Goal: Task Accomplishment & Management: Complete application form

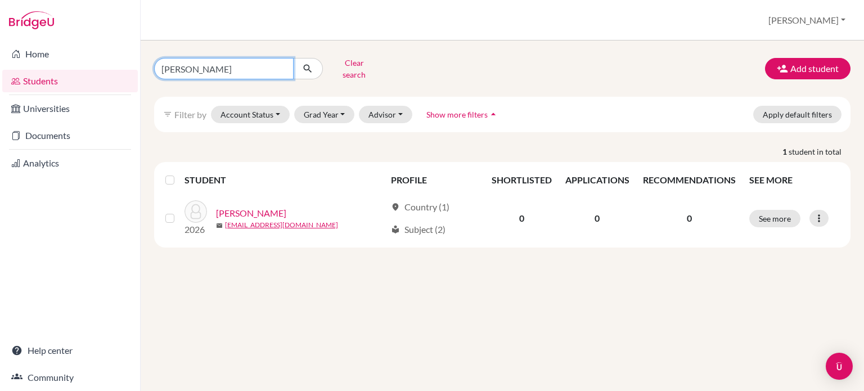
click at [217, 68] on input "[PERSON_NAME]" at bounding box center [224, 68] width 140 height 21
type input "[PERSON_NAME]"
click button "submit" at bounding box center [308, 68] width 30 height 21
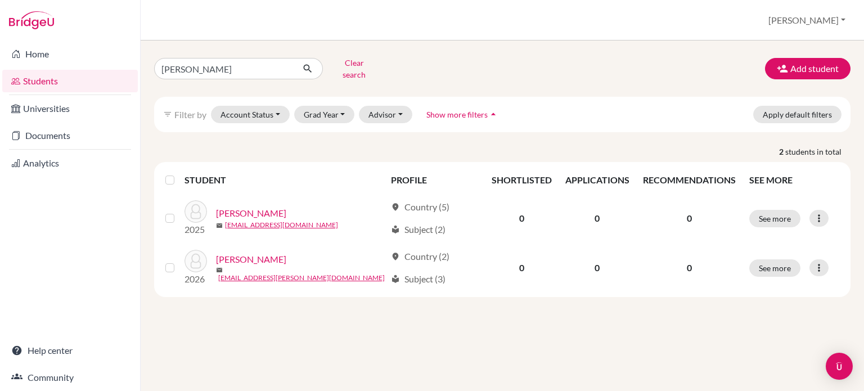
click at [814, 266] on div at bounding box center [819, 267] width 19 height 17
click at [820, 213] on icon at bounding box center [818, 218] width 11 height 11
click at [765, 304] on div "[PERSON_NAME] search Add student filter_list Filter by Account Status Active ac…" at bounding box center [502, 216] width 723 height 350
click at [816, 266] on div at bounding box center [819, 267] width 19 height 17
click at [614, 328] on div "[PERSON_NAME] search Add student filter_list Filter by Account Status Active ac…" at bounding box center [502, 216] width 723 height 350
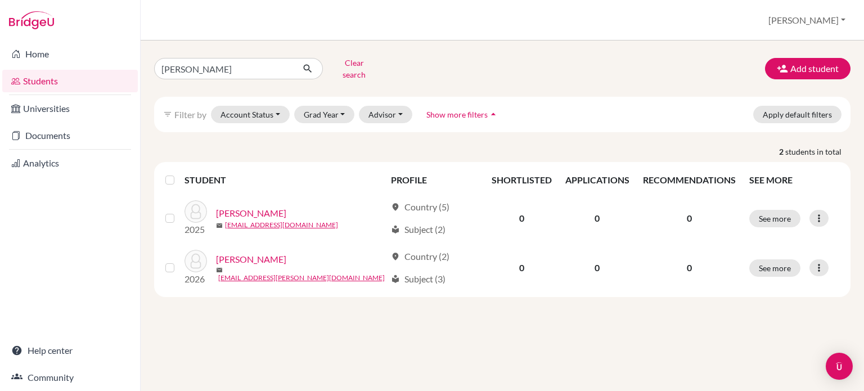
click at [230, 337] on div "[PERSON_NAME] search Add student filter_list Filter by Account Status Active ac…" at bounding box center [502, 216] width 723 height 350
drag, startPoint x: 196, startPoint y: 61, endPoint x: 106, endPoint y: 58, distance: 90.6
click at [106, 58] on div "Home Students Universities Documents Analytics Help center Community Students o…" at bounding box center [432, 195] width 864 height 391
type input "chipego"
click button "submit" at bounding box center [308, 68] width 30 height 21
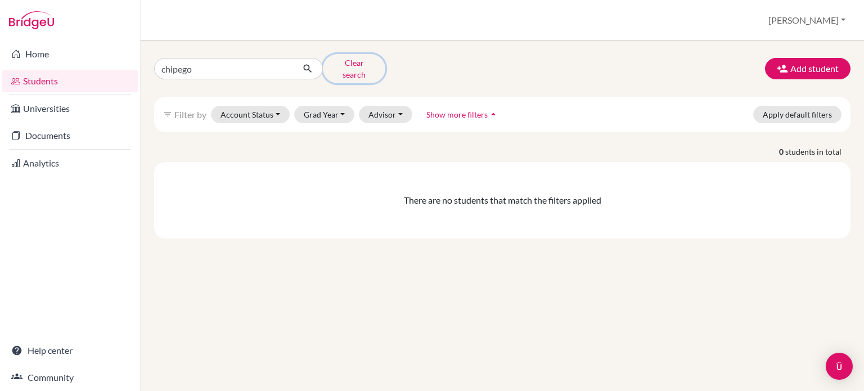
click at [350, 64] on button "Clear search" at bounding box center [354, 68] width 62 height 29
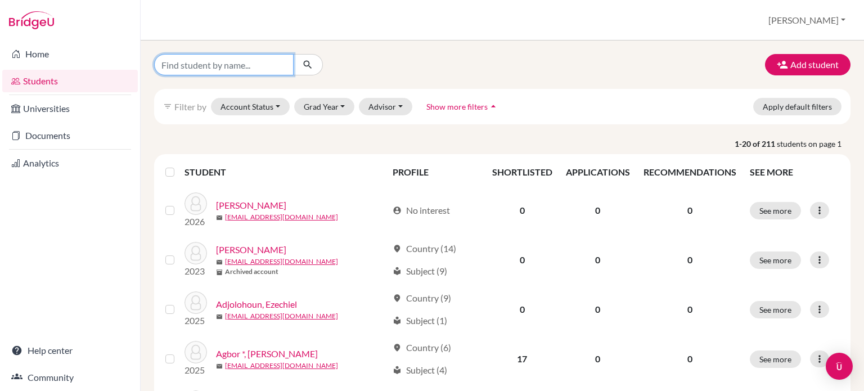
click at [218, 62] on input "Find student by name..." at bounding box center [224, 64] width 140 height 21
type input "chipego"
click button "submit" at bounding box center [308, 64] width 30 height 21
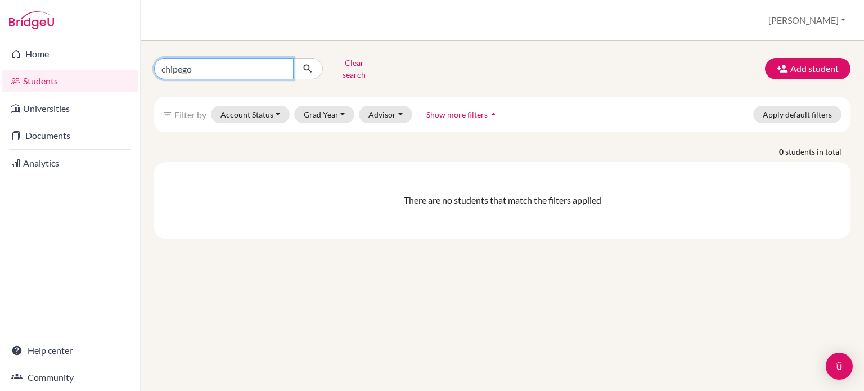
click at [230, 71] on input "chipego" at bounding box center [224, 68] width 140 height 21
type input "munene"
click button "submit" at bounding box center [308, 68] width 30 height 21
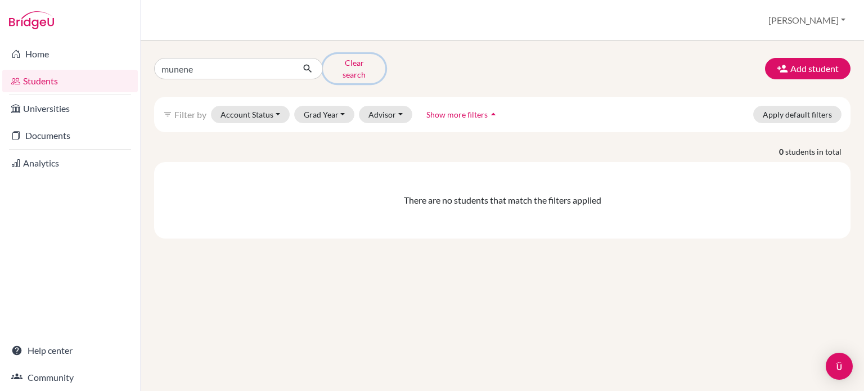
click at [371, 64] on button "Clear search" at bounding box center [354, 68] width 62 height 29
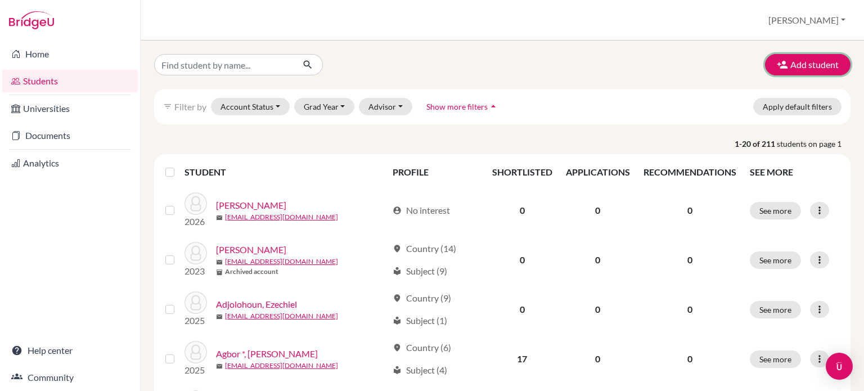
click at [788, 72] on button "Add student" at bounding box center [808, 64] width 86 height 21
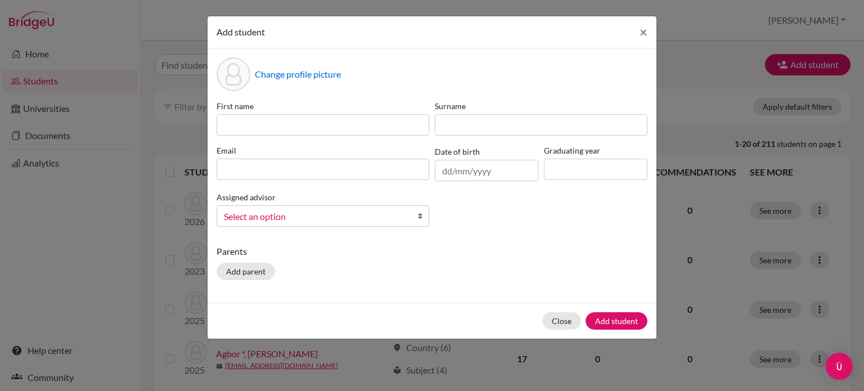
click at [287, 139] on div "First name Surname Email Date of birth Graduating year Assigned advisor [PERSON…" at bounding box center [432, 168] width 437 height 136
click at [309, 119] on input at bounding box center [323, 124] width 213 height 21
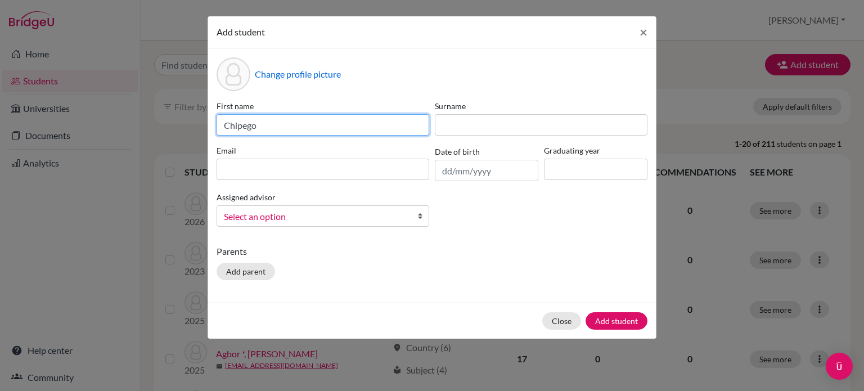
type input "Chipego"
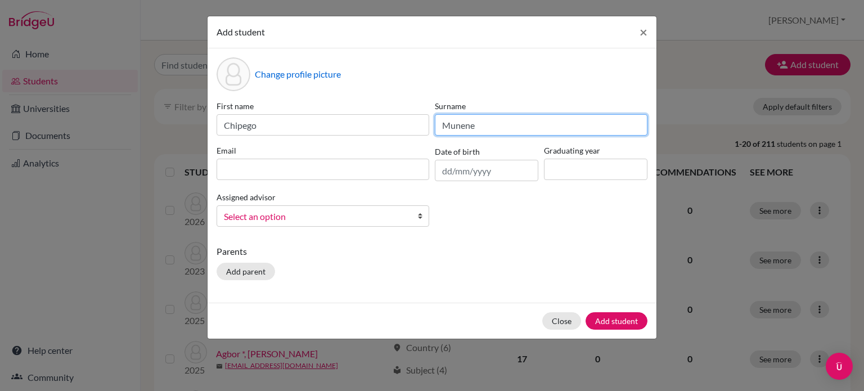
type input "Munene"
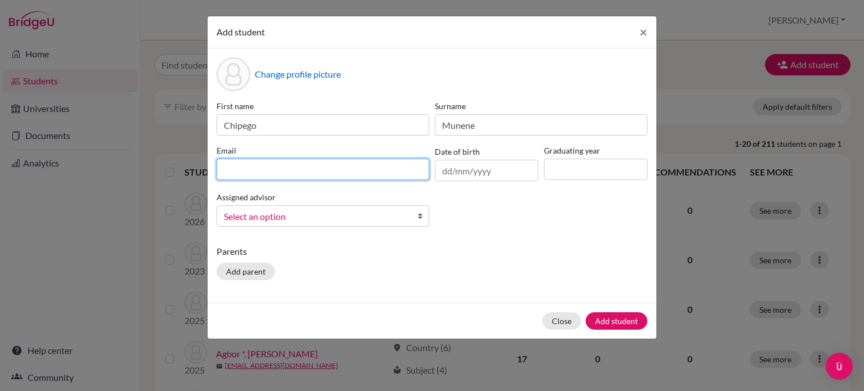
click at [285, 168] on input at bounding box center [323, 169] width 213 height 21
paste input "[EMAIL_ADDRESS][DOMAIN_NAME]"
type input "[EMAIL_ADDRESS][DOMAIN_NAME]"
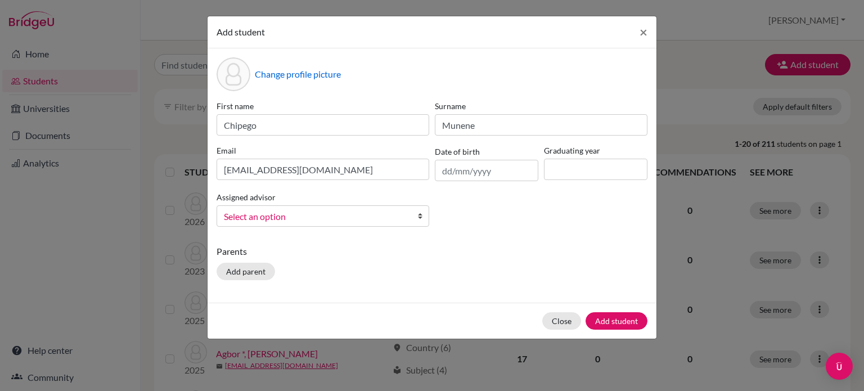
click at [378, 218] on span "Select an option" at bounding box center [315, 216] width 183 height 15
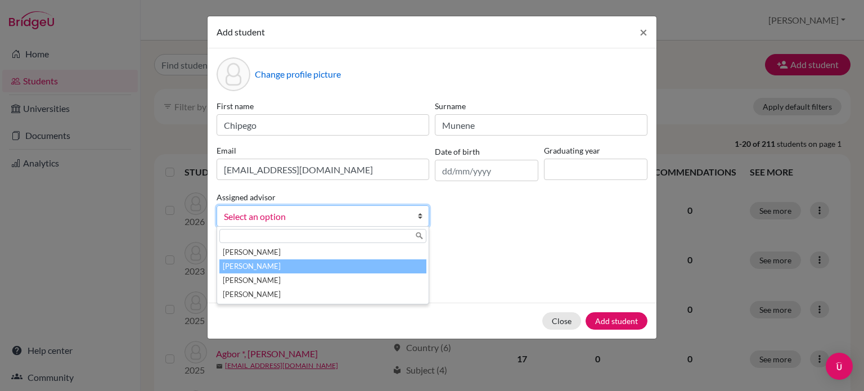
click at [312, 271] on li "[PERSON_NAME]" at bounding box center [322, 266] width 207 height 14
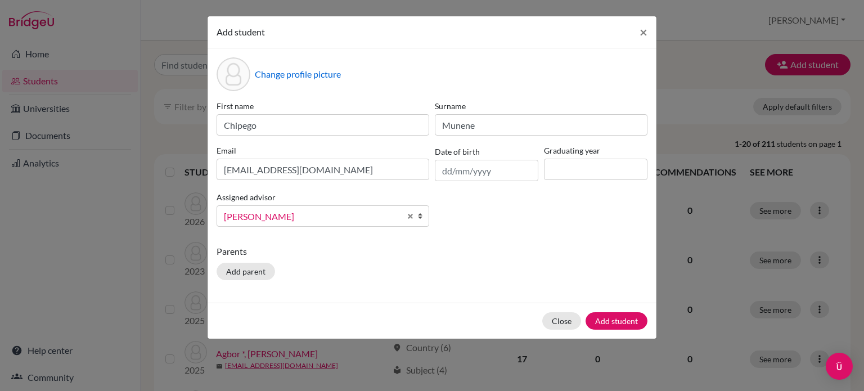
click at [511, 233] on div "First name [PERSON_NAME] Surname [PERSON_NAME] Email [EMAIL_ADDRESS][PERSON_NAM…" at bounding box center [432, 168] width 437 height 136
click at [583, 170] on input at bounding box center [596, 169] width 104 height 21
type input "2026"
click at [551, 266] on div "Parents Add parent" at bounding box center [432, 265] width 431 height 40
click at [615, 319] on button "Add student" at bounding box center [617, 320] width 62 height 17
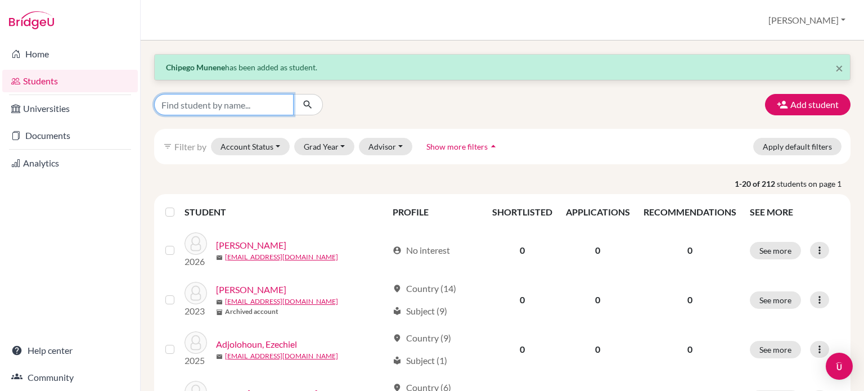
click at [225, 109] on input "Find student by name..." at bounding box center [224, 104] width 140 height 21
type input "[PERSON_NAME]"
click button "submit" at bounding box center [308, 104] width 30 height 21
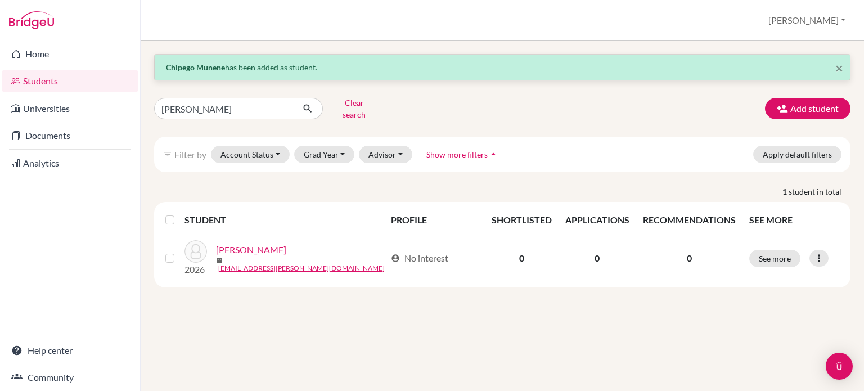
click at [812, 250] on div at bounding box center [819, 258] width 19 height 17
click at [563, 299] on div "× [PERSON_NAME] has been added as student. [PERSON_NAME] search Add student fil…" at bounding box center [502, 216] width 723 height 350
click at [461, 330] on div "× [PERSON_NAME] has been added as student. [PERSON_NAME] search Add student fil…" at bounding box center [502, 216] width 723 height 350
